Goal: Transaction & Acquisition: Register for event/course

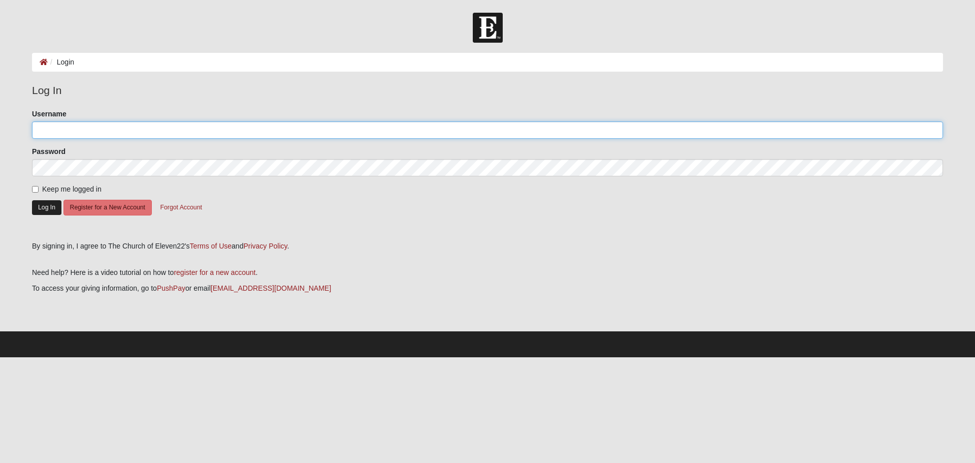
type input "jmdieckma@gmail.com"
click at [43, 208] on button "Log In" at bounding box center [46, 207] width 29 height 15
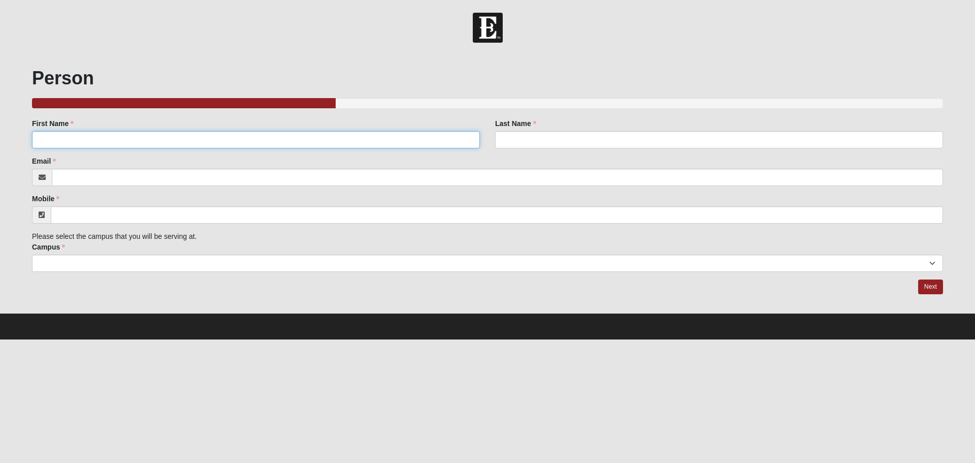
click at [152, 143] on input "First Name" at bounding box center [256, 139] width 448 height 17
type input "John-Michael"
type input "Dieckmann"
type input "jmdieckma@gmail.com"
type input "(850) 390-1124"
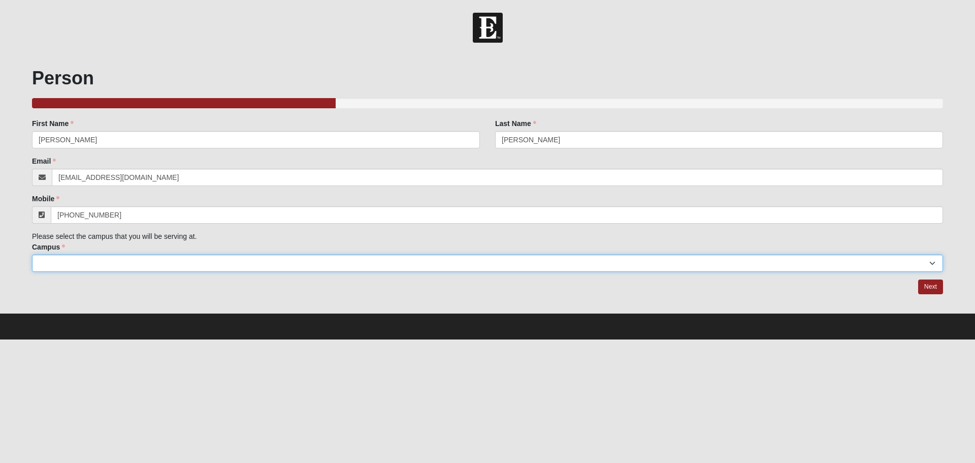
click at [188, 258] on select "Arlington Baymeadows Eleven22 Online Fleming Island Jesup Mandarin North Jax Or…" at bounding box center [487, 262] width 911 height 17
select select "2"
click at [32, 254] on select "Arlington Baymeadows Eleven22 Online Fleming Island Jesup Mandarin North Jax Or…" at bounding box center [487, 262] width 911 height 17
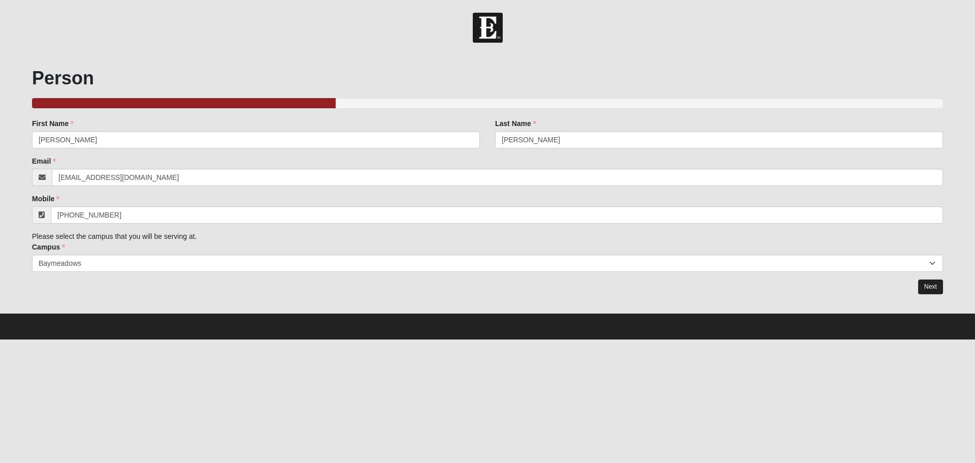
click at [918, 282] on div "Person 33.333333333333333333333333330% Complete Family Member to Register First…" at bounding box center [487, 181] width 911 height 228
click at [933, 289] on link "Next" at bounding box center [930, 286] width 25 height 15
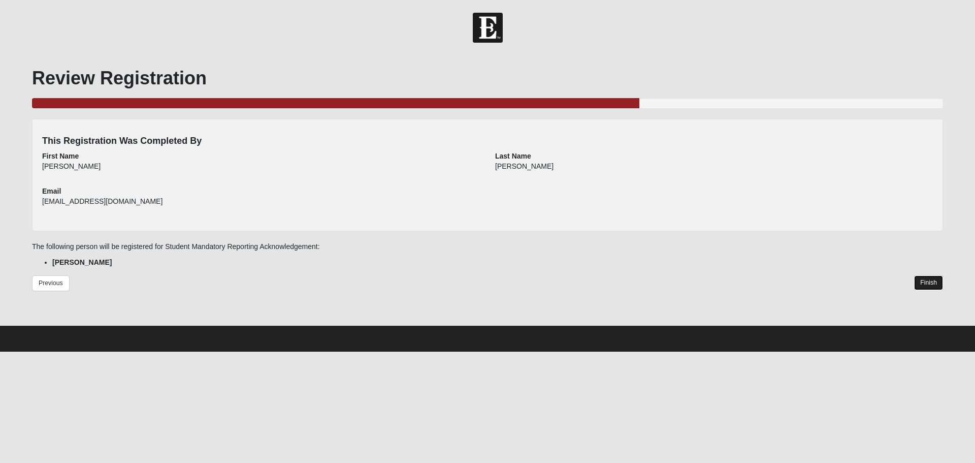
click at [933, 282] on link "Finish" at bounding box center [928, 282] width 29 height 15
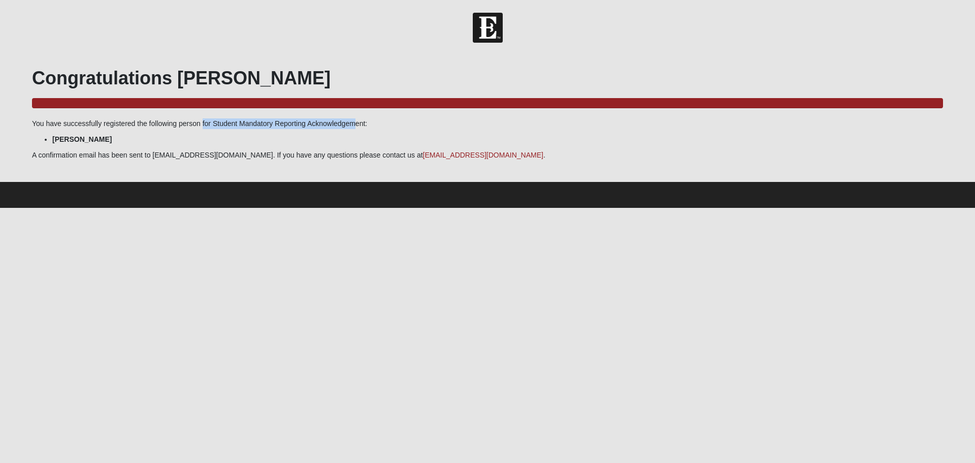
drag, startPoint x: 260, startPoint y: 125, endPoint x: 321, endPoint y: 122, distance: 61.5
click at [321, 122] on p "You have successfully registered the following person for Student Mandatory Rep…" at bounding box center [487, 123] width 911 height 11
click at [248, 160] on p "A confirmation email has been sent to jmdieckma@gmail.com. If you have any ques…" at bounding box center [487, 155] width 911 height 11
drag, startPoint x: 162, startPoint y: 158, endPoint x: 305, endPoint y: 155, distance: 142.7
click at [302, 155] on p "A confirmation email has been sent to jmdieckma@gmail.com. If you have any ques…" at bounding box center [487, 155] width 911 height 11
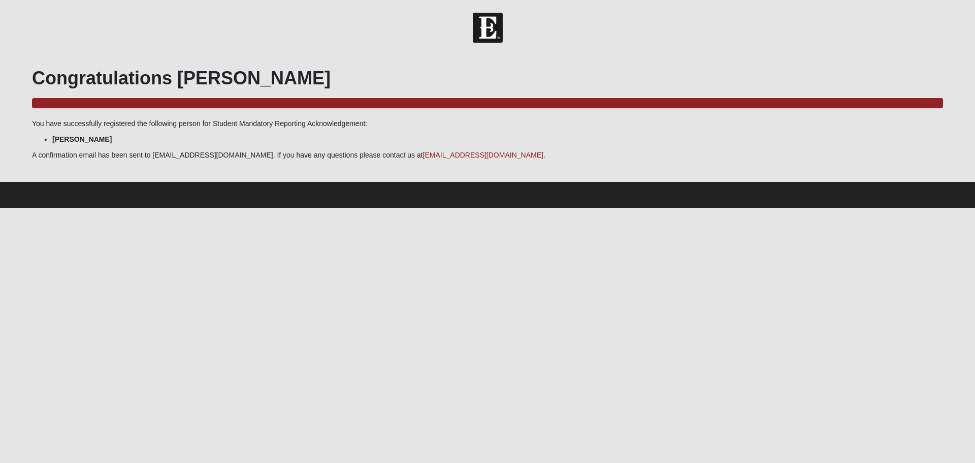
drag, startPoint x: 319, startPoint y: 156, endPoint x: 327, endPoint y: 133, distance: 24.1
click at [319, 156] on p "A confirmation email has been sent to jmdieckma@gmail.com. If you have any ques…" at bounding box center [487, 155] width 911 height 11
